Goal: Task Accomplishment & Management: Manage account settings

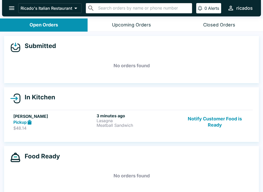
click at [15, 10] on button "open drawer" at bounding box center [11, 8] width 13 height 13
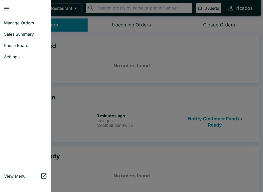
click at [21, 60] on link "Settings" at bounding box center [25, 56] width 51 height 11
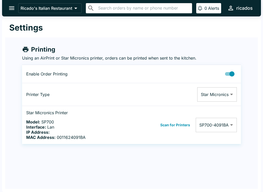
click at [185, 44] on div "Printing Using an AirPrint or Star Micronics printer, orders can be printed whe…" at bounding box center [131, 91] width 253 height 107
click at [173, 32] on div "Settings" at bounding box center [131, 28] width 253 height 19
click at [8, 7] on icon "open drawer" at bounding box center [11, 8] width 7 height 7
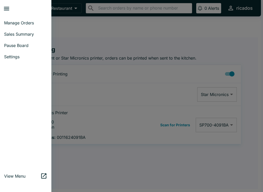
click at [40, 23] on span "Manage Orders" at bounding box center [25, 22] width 43 height 5
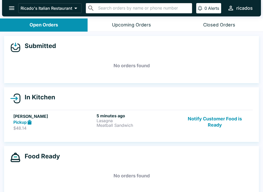
click at [144, 120] on p "Lasagna" at bounding box center [137, 121] width 81 height 5
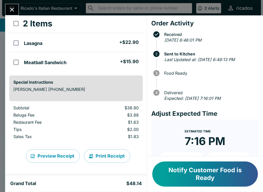
scroll to position [27, 0]
click at [121, 155] on button "Print Receipt" at bounding box center [107, 156] width 46 height 13
click at [15, 7] on icon "Close" at bounding box center [11, 9] width 7 height 7
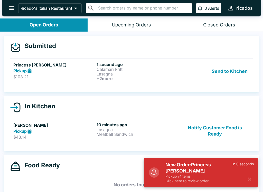
click at [241, 70] on button "Send to Kitchen" at bounding box center [230, 71] width 40 height 19
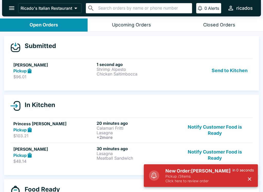
click at [224, 70] on button "Send to Kitchen" at bounding box center [230, 71] width 40 height 18
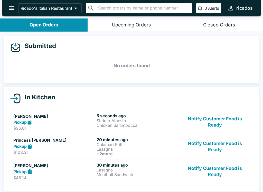
click at [120, 123] on p "Chicken Saltimbocca" at bounding box center [137, 125] width 81 height 5
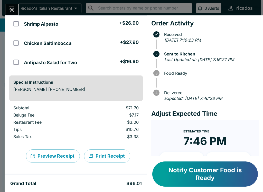
scroll to position [46, 0]
click at [117, 153] on button "Print Receipt" at bounding box center [107, 156] width 46 height 13
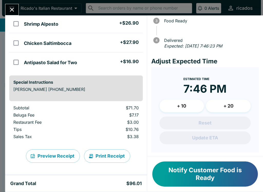
scroll to position [52, 0]
click at [193, 105] on button "+ 10" at bounding box center [182, 106] width 45 height 13
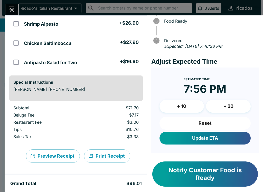
click at [15, 9] on icon "Close" at bounding box center [11, 9] width 7 height 7
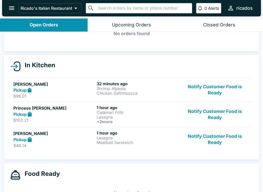
scroll to position [33, 0]
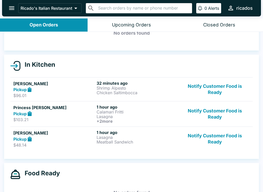
click at [211, 143] on button "Notify Customer Food is Ready" at bounding box center [215, 139] width 70 height 18
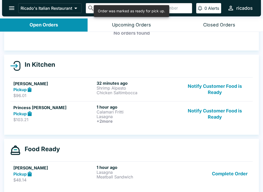
click at [220, 112] on button "Notify Customer Food is Ready" at bounding box center [215, 114] width 70 height 19
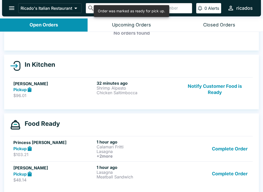
click at [238, 147] on button "Complete Order" at bounding box center [230, 149] width 40 height 19
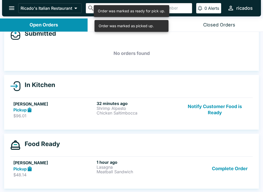
click at [240, 168] on button "Complete Order" at bounding box center [230, 169] width 40 height 18
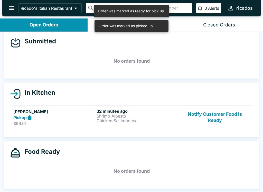
scroll to position [5, 0]
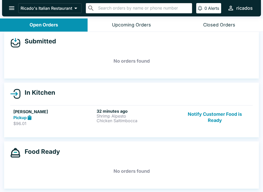
click at [220, 119] on button "Notify Customer Food is Ready" at bounding box center [215, 118] width 70 height 18
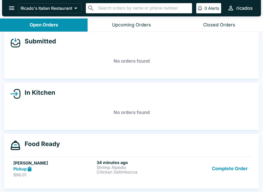
click at [230, 166] on button "Complete Order" at bounding box center [230, 169] width 40 height 18
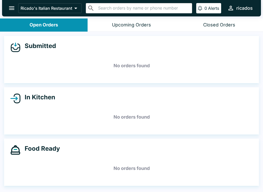
scroll to position [0, 0]
